Goal: Find specific page/section: Find specific page/section

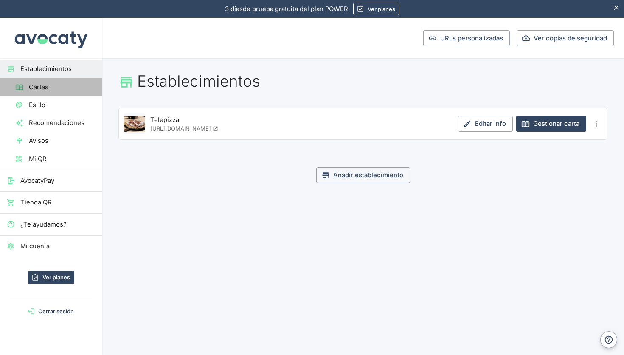
click at [54, 85] on span "Cartas" at bounding box center [62, 86] width 66 height 9
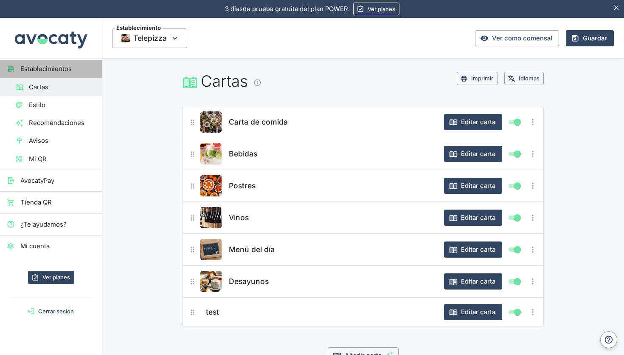
click at [62, 70] on span "Establecimientos" at bounding box center [57, 68] width 75 height 9
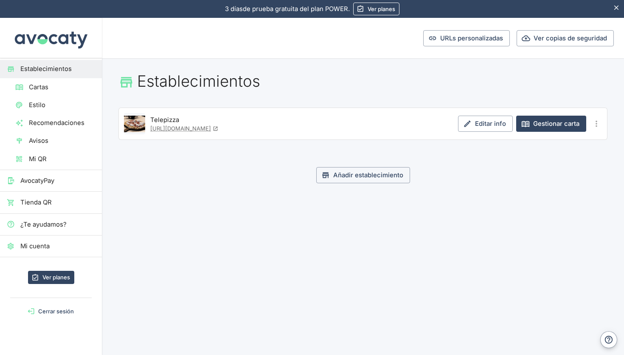
click at [43, 225] on span "¿Te ayudamos?" at bounding box center [57, 224] width 75 height 9
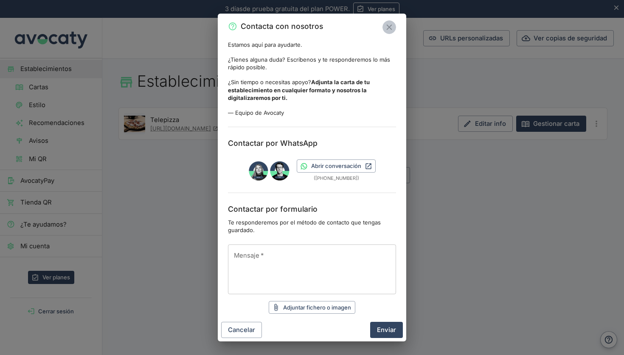
click at [388, 25] on icon "Cerrar" at bounding box center [390, 28] width 6 height 6
